Goal: Transaction & Acquisition: Subscribe to service/newsletter

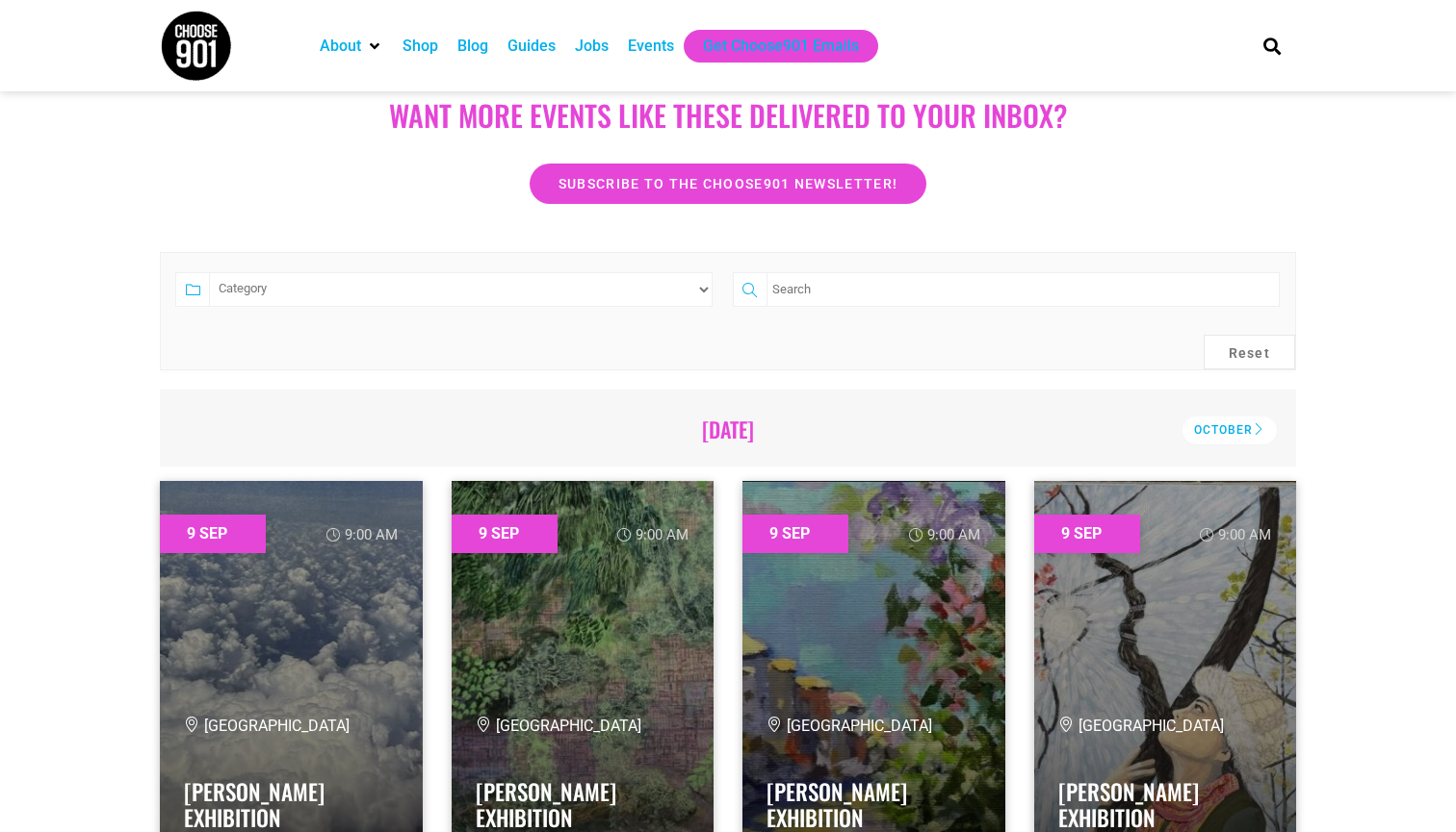
scroll to position [282, 0]
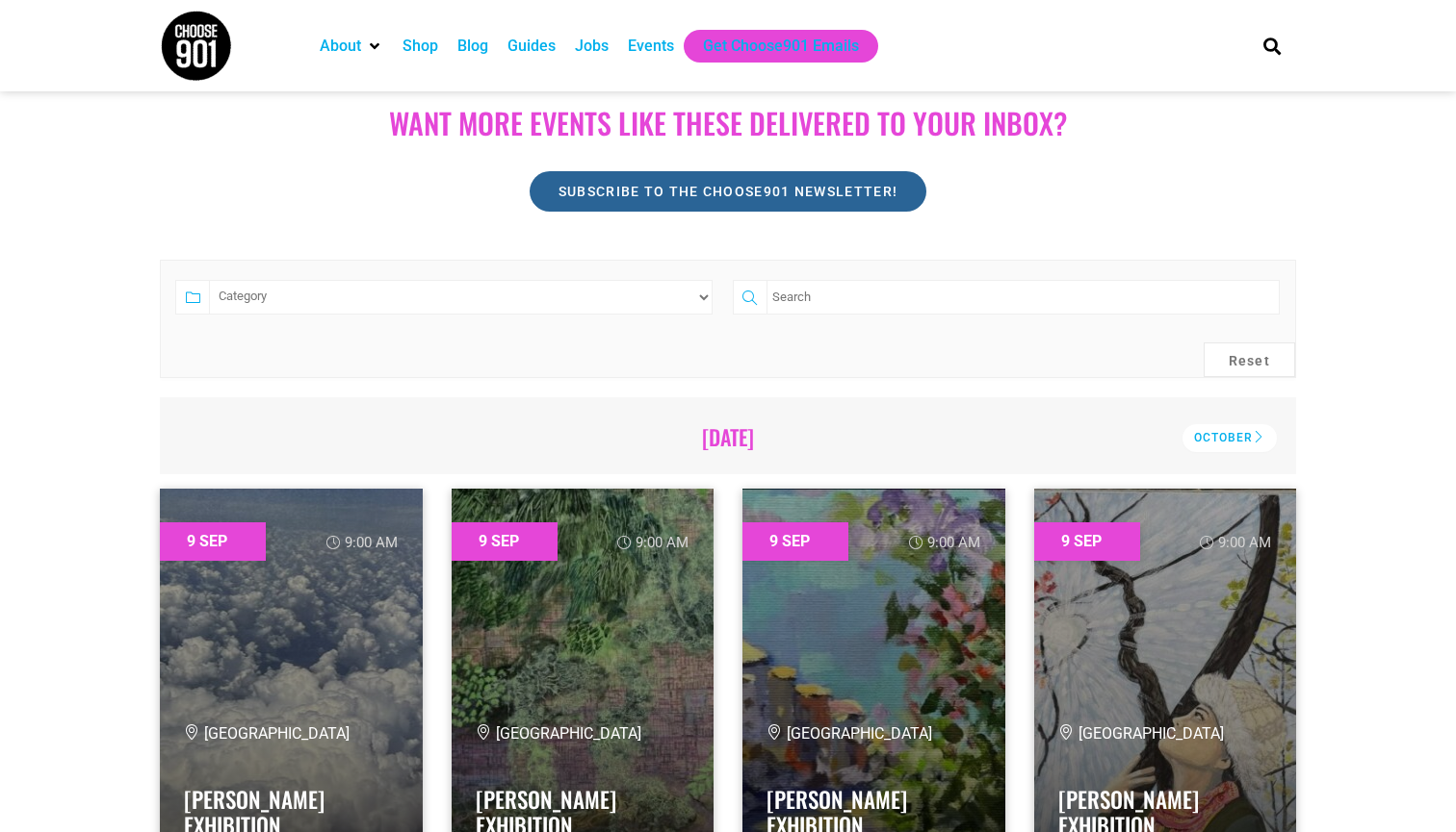
click at [628, 188] on span "Subscribe to the Choose901 newsletter!" at bounding box center [728, 192] width 339 height 14
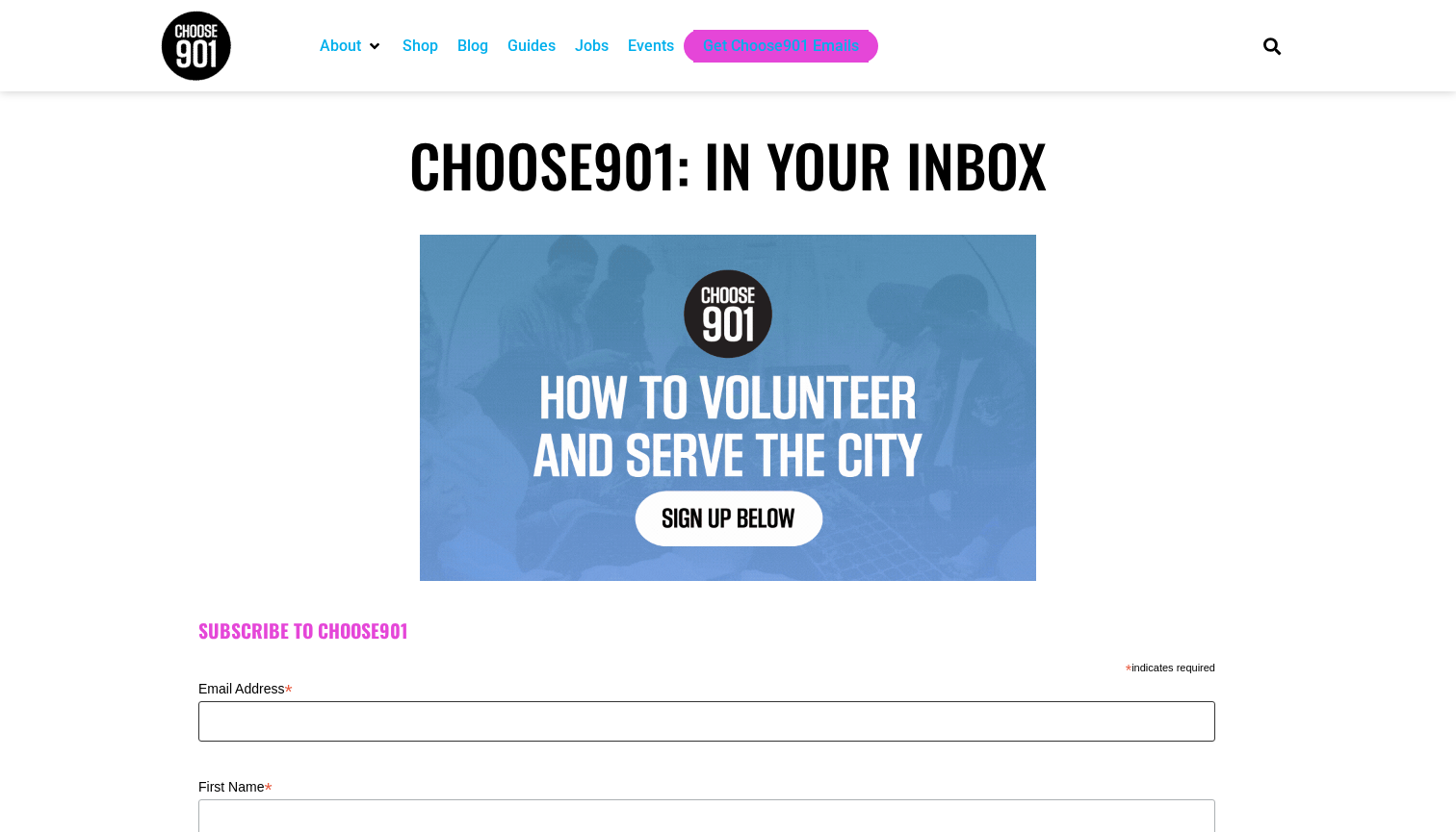
click at [455, 715] on input "Email Address *" at bounding box center [706, 721] width 1017 height 40
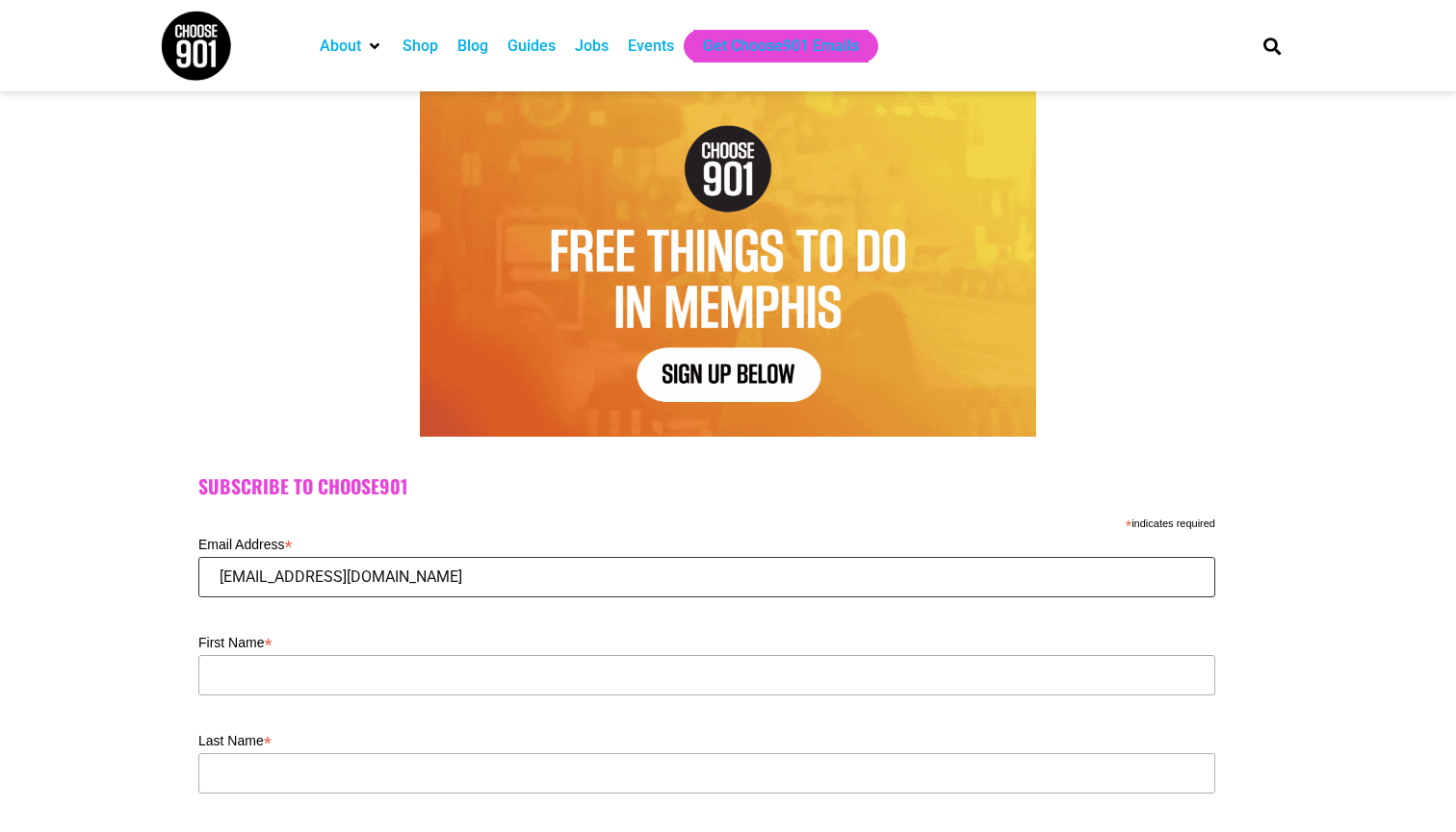
scroll to position [248, 0]
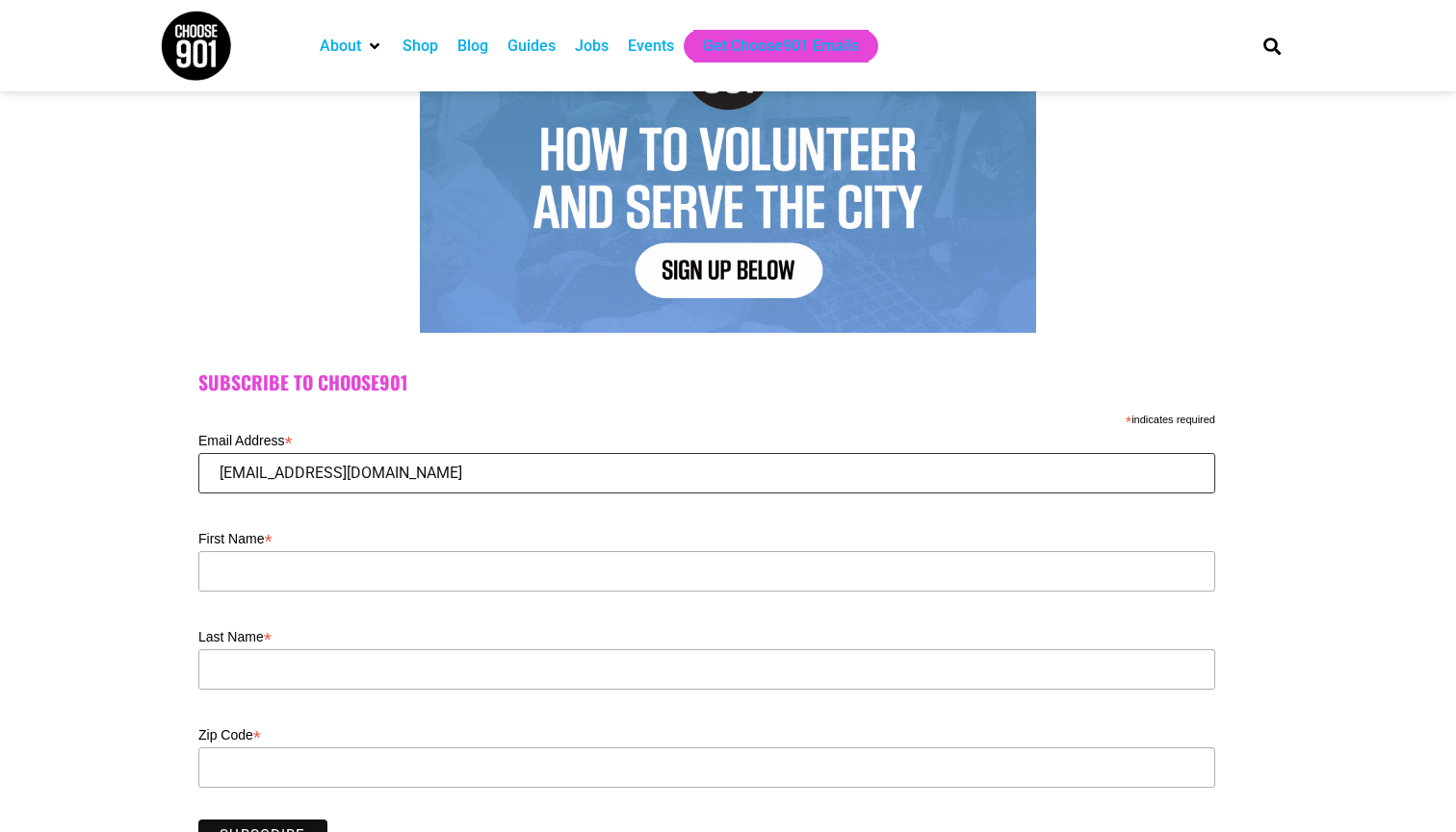
type input "[EMAIL_ADDRESS][DOMAIN_NAME]"
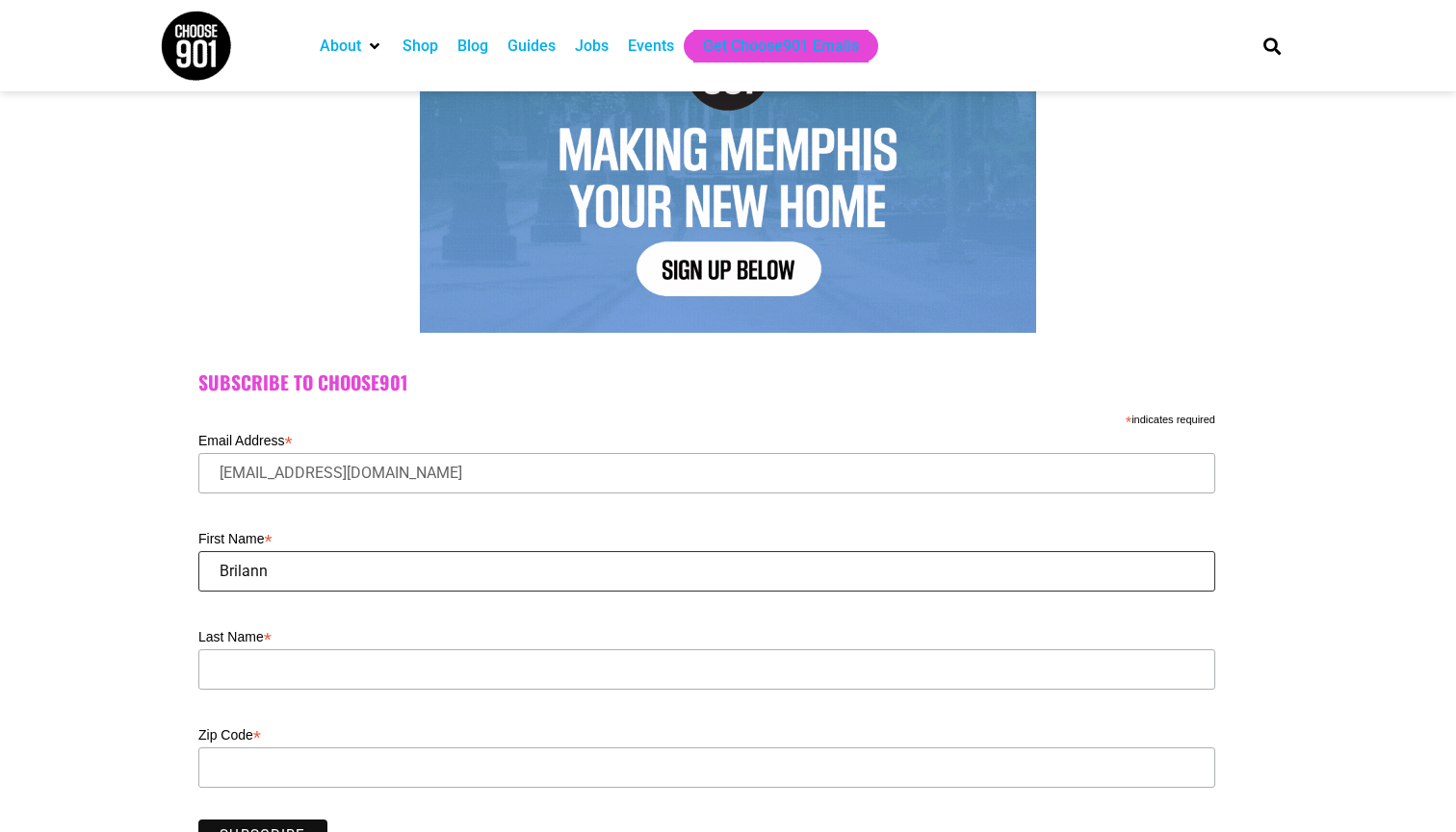
type input "Brilann"
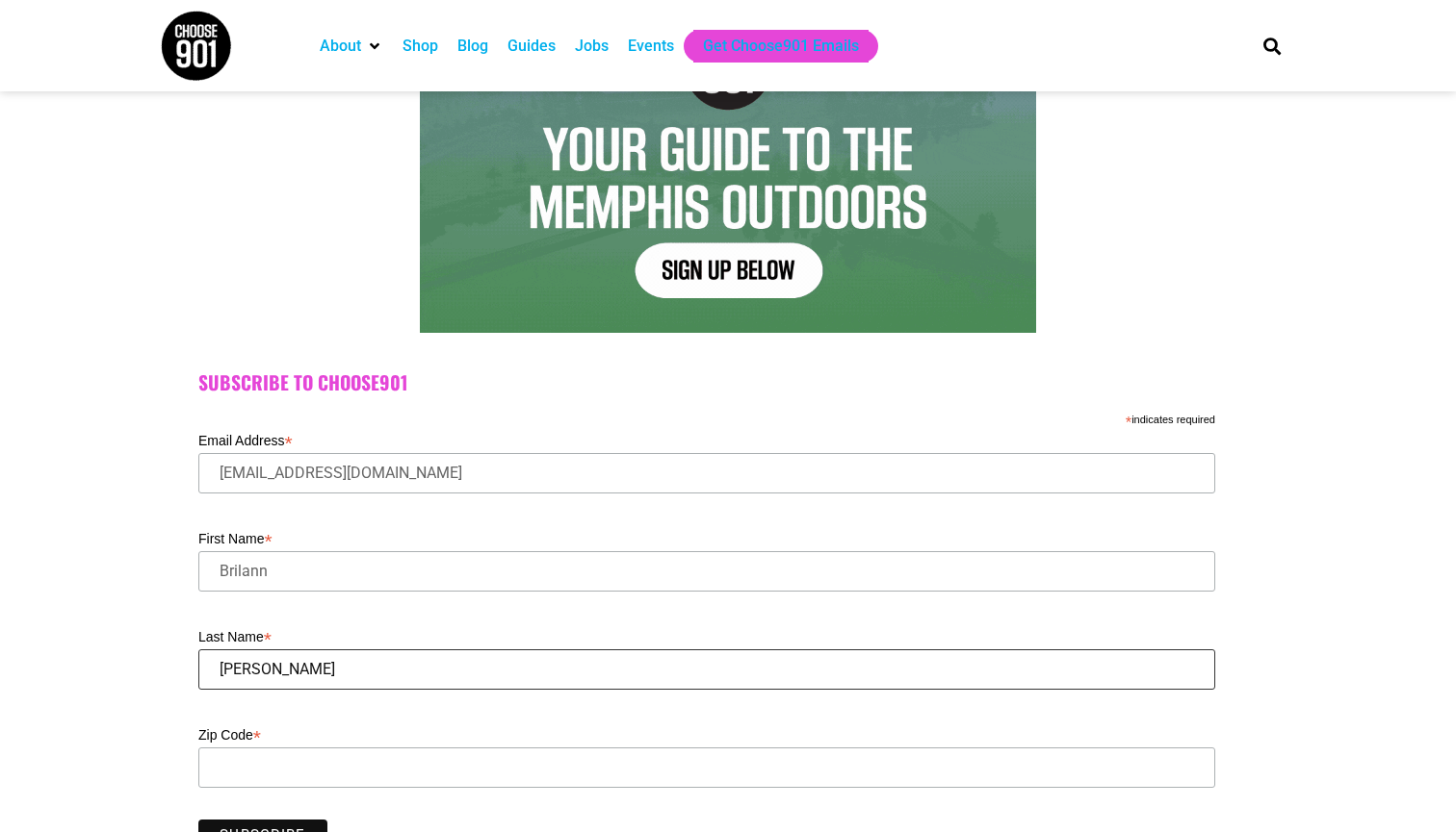
type input "[PERSON_NAME]"
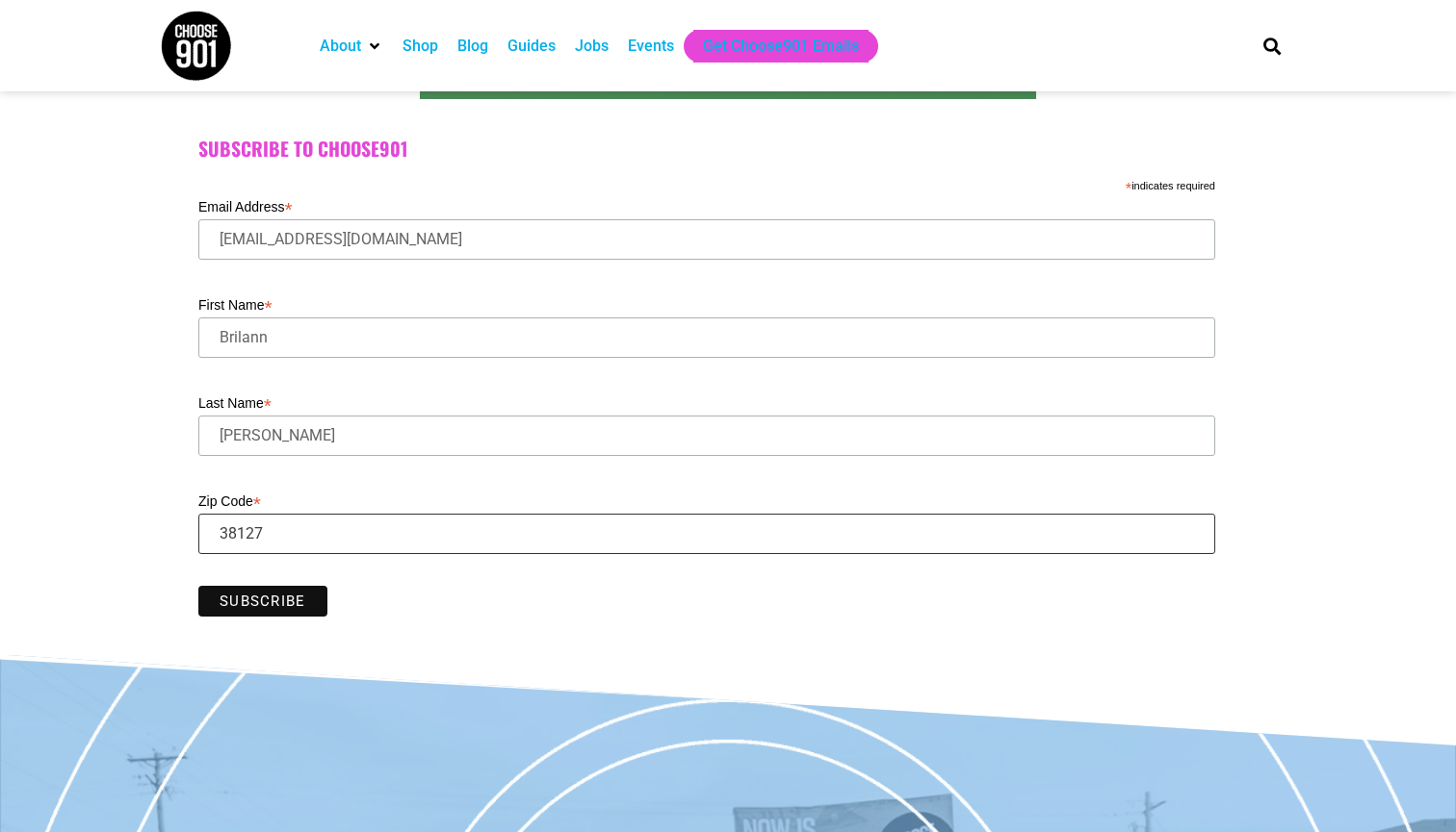
scroll to position [572, 0]
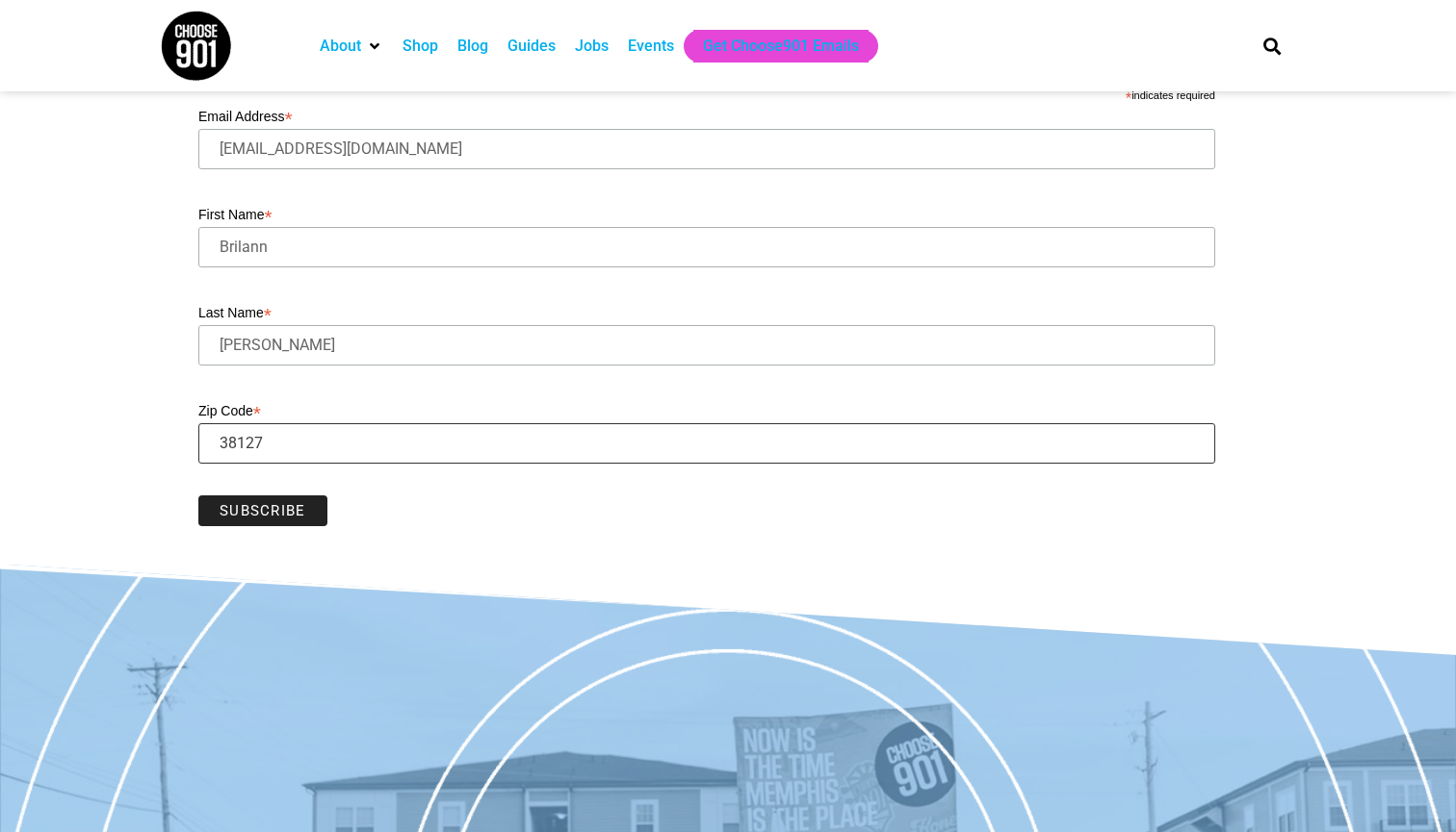
type input "38127"
click at [263, 508] on input "Subscribe" at bounding box center [263, 511] width 129 height 30
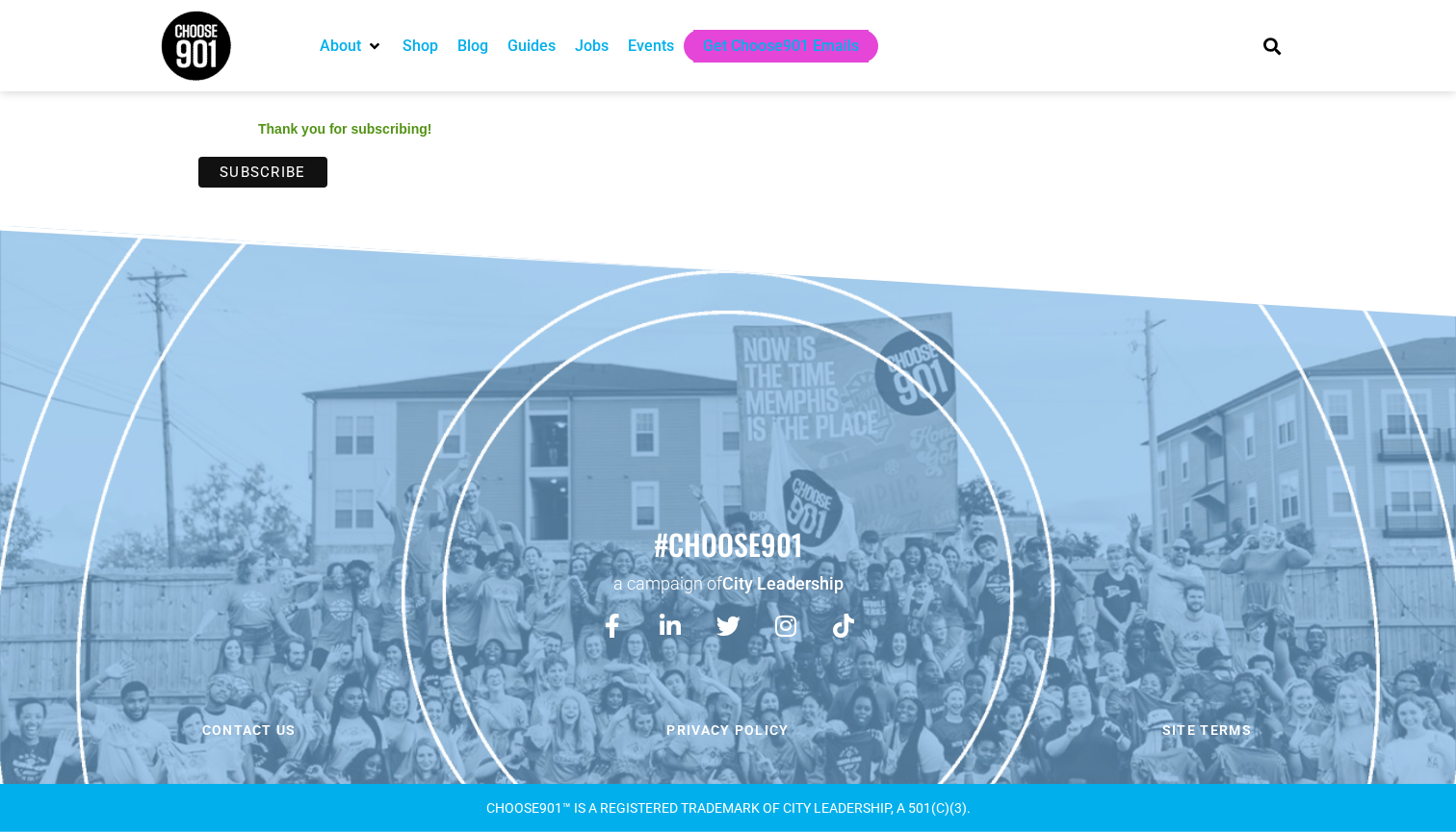
scroll to position [973, 0]
click at [640, 59] on div "Events" at bounding box center [650, 45] width 66 height 32
click at [656, 43] on div "Events" at bounding box center [650, 46] width 46 height 24
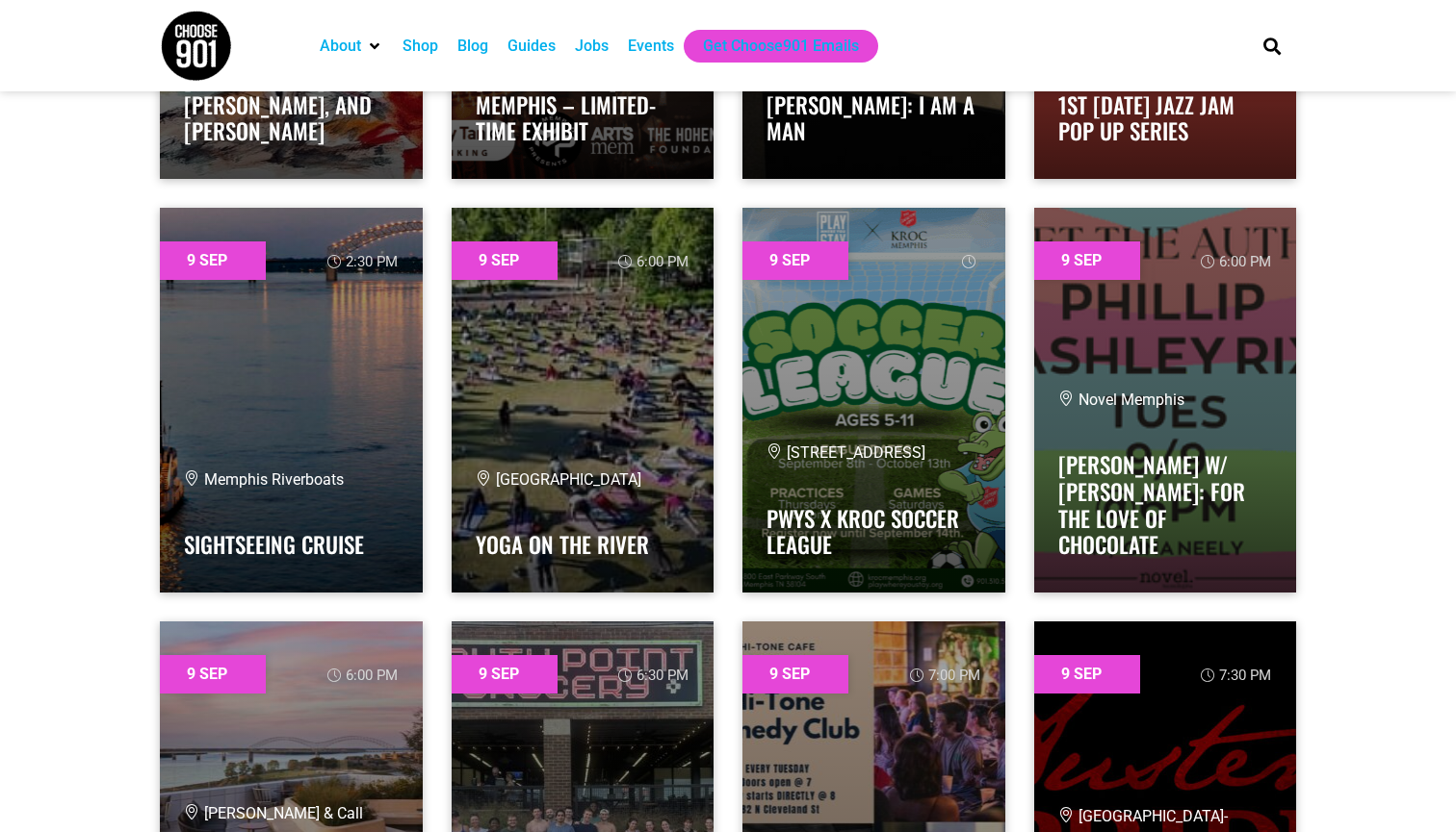
scroll to position [1392, 0]
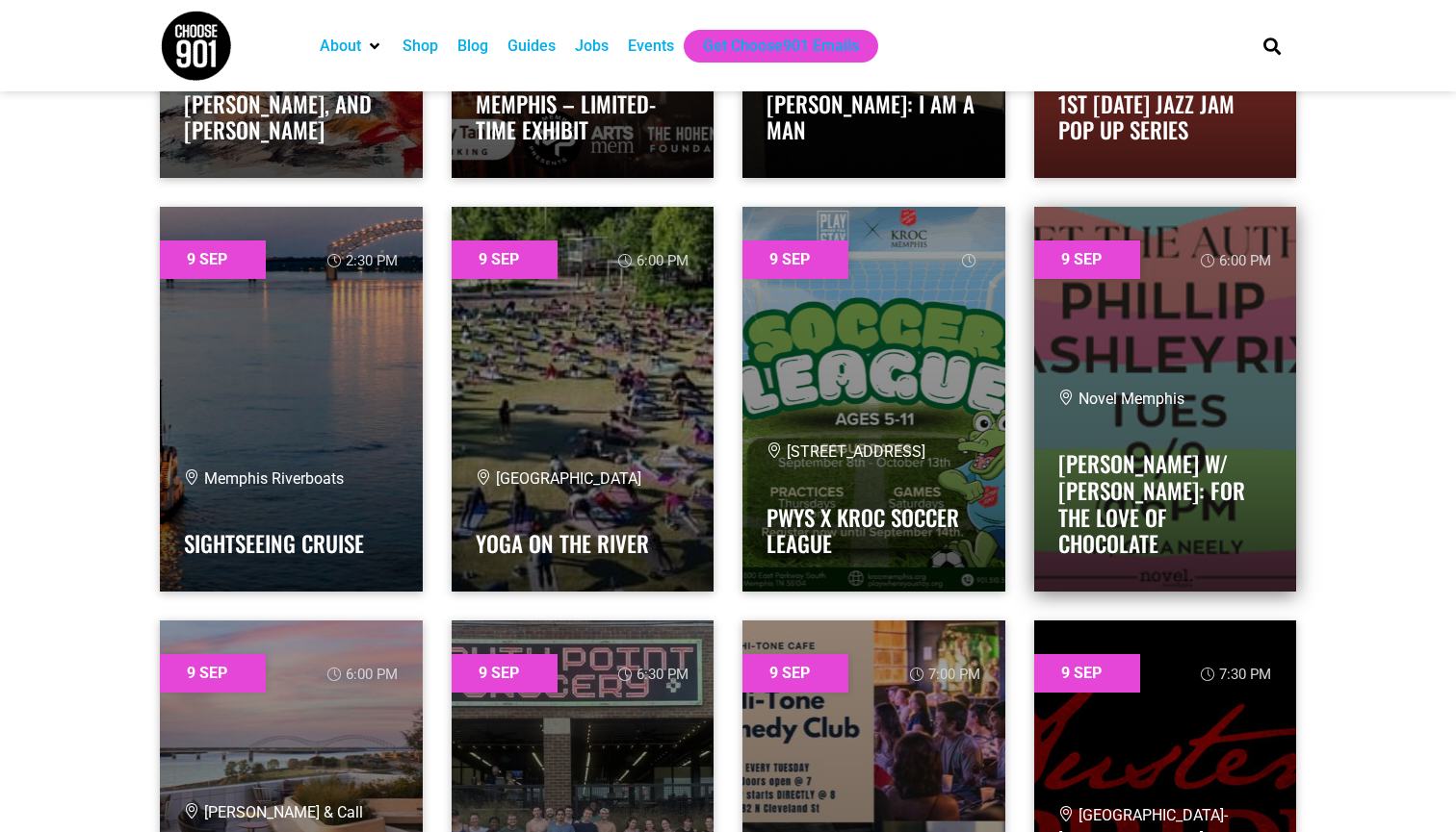
click at [1167, 457] on div "Novel Memphis PHILLIP ASHLEY RIX W/ GINA NEELY: FOR THE LOVE OF CHOCOLATE" at bounding box center [1165, 478] width 215 height 180
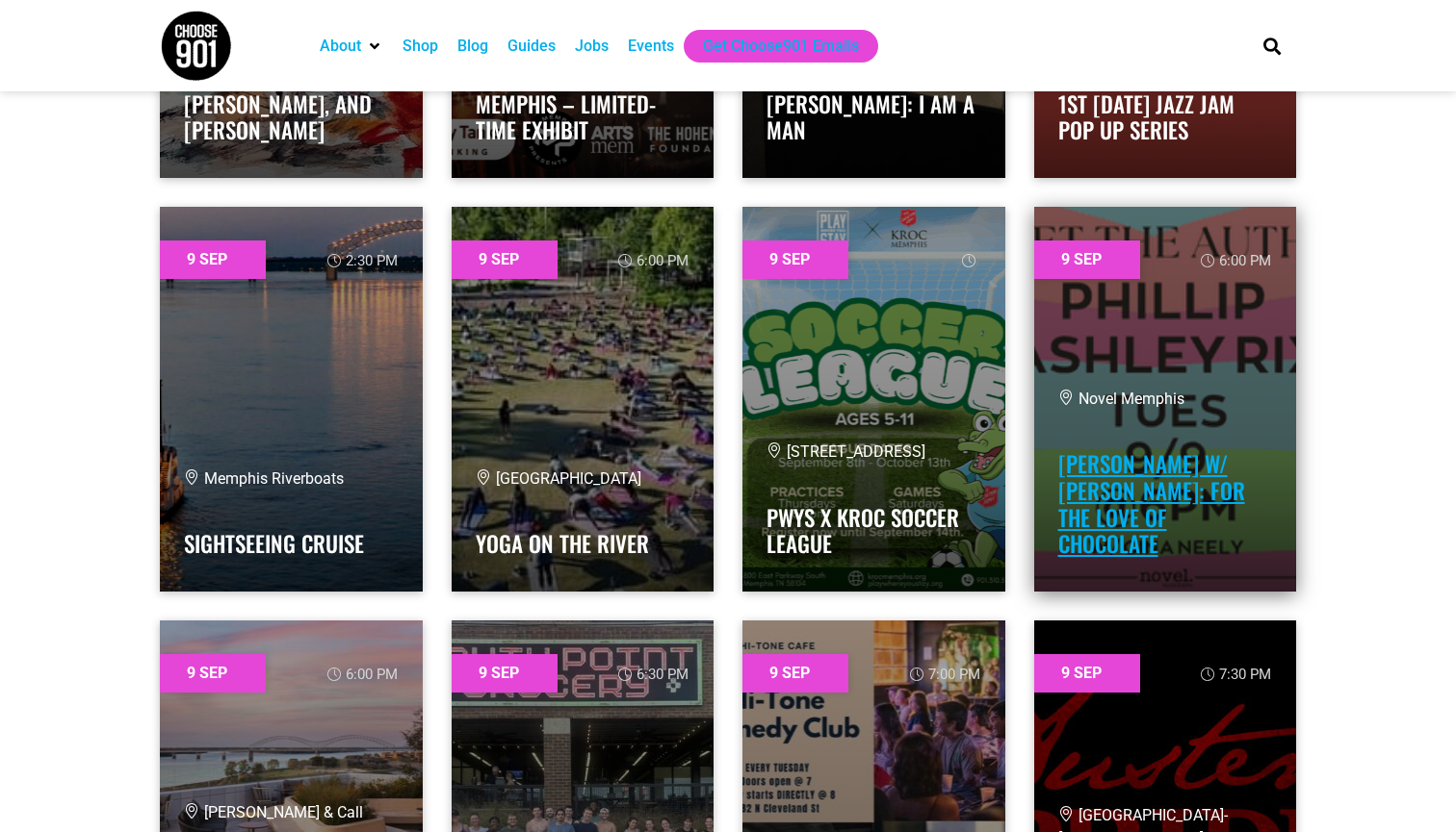
click at [1162, 511] on link "PHILLIP ASHLEY RIX W/ GINA NEELY: FOR THE LOVE OF CHOCOLATE" at bounding box center [1151, 504] width 187 height 113
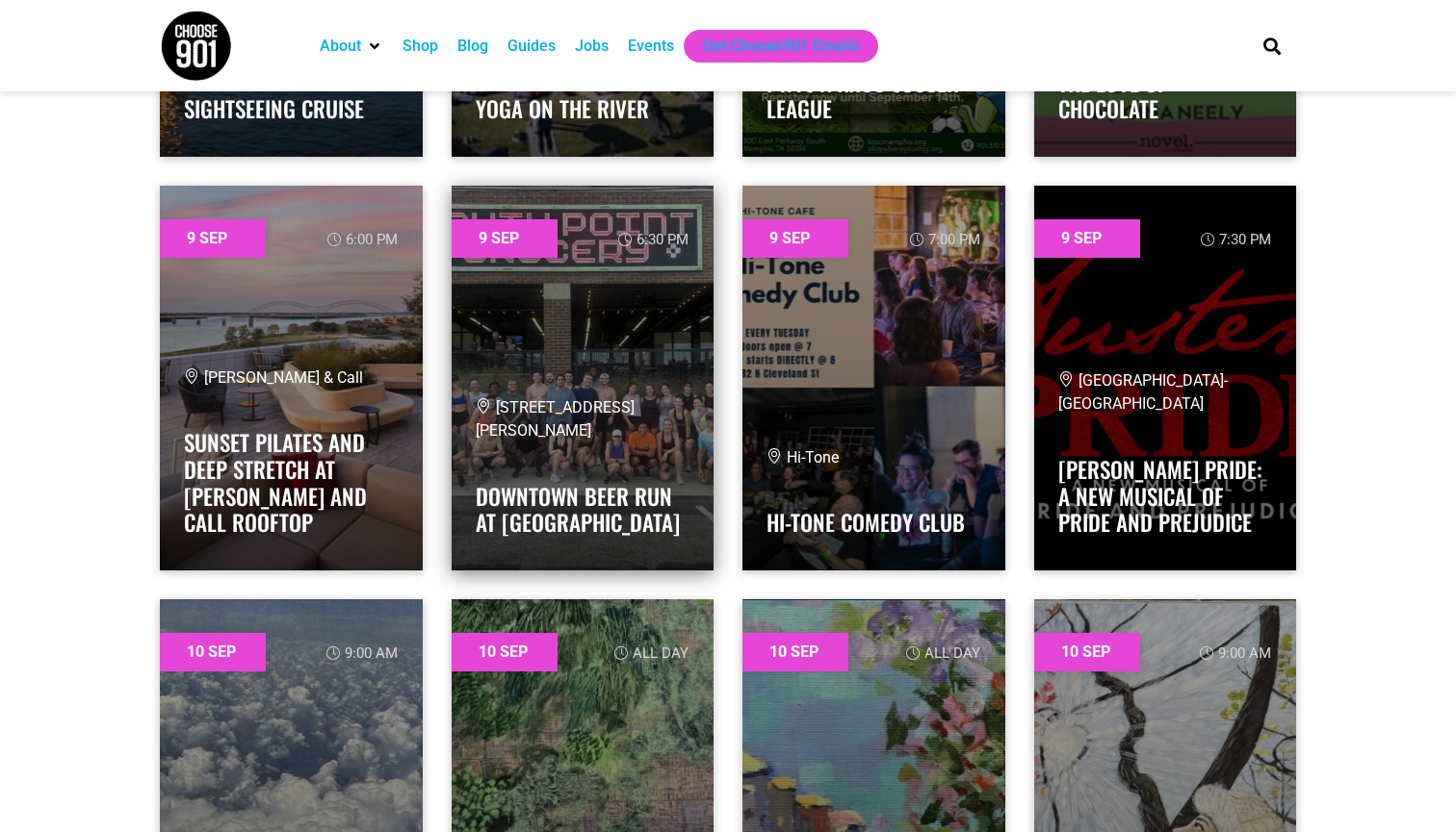
scroll to position [1838, 0]
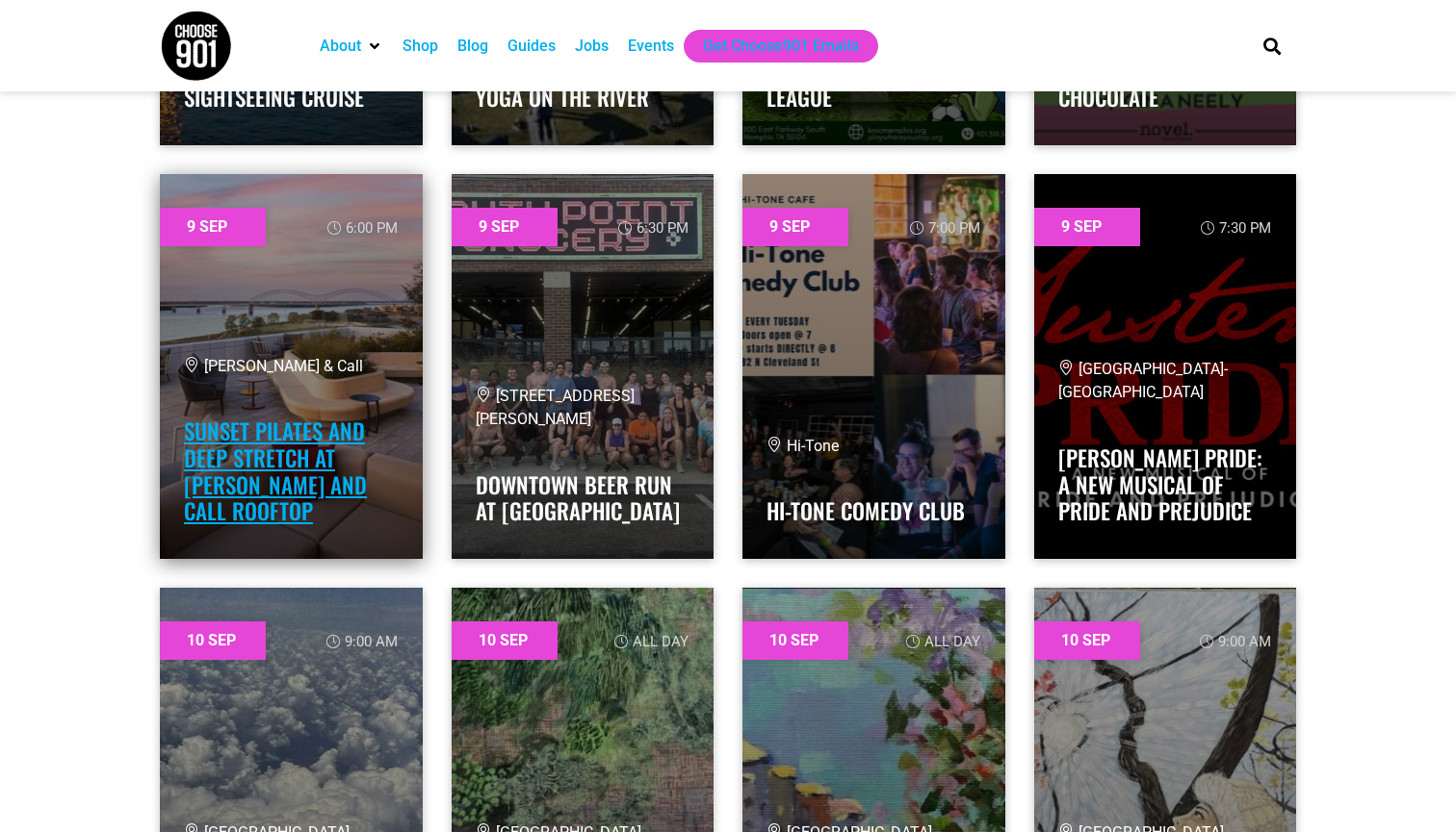
click at [311, 469] on link "Sunset Pilates and Deep Stretch at Beck and Call Rooftop" at bounding box center [276, 470] width 183 height 113
